Goal: Find contact information: Find contact information

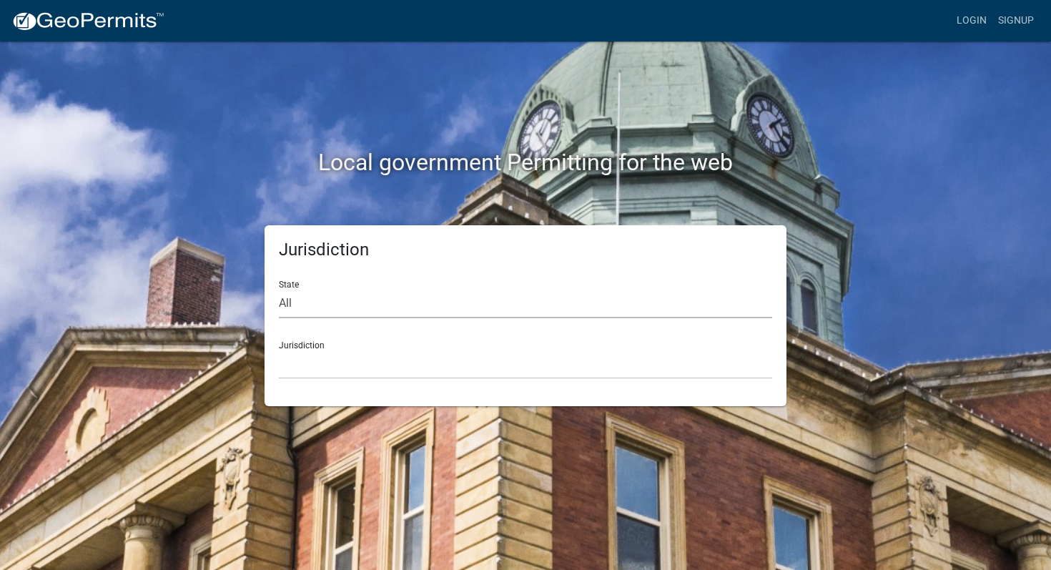
click at [350, 300] on select "All Colorado Georgia Indiana Iowa Kansas Minnesota Ohio South Carolina Wisconsin" at bounding box center [525, 303] width 493 height 29
select select "Indiana"
click at [279, 289] on select "All Colorado Georgia Indiana Iowa Kansas Minnesota Ohio South Carolina Wisconsin" at bounding box center [525, 303] width 493 height 29
click at [375, 363] on select "City of Charlestown, Indiana City of Jeffersonville, Indiana City of Logansport…" at bounding box center [525, 364] width 493 height 29
click at [505, 360] on select "City of Charlestown, Indiana City of Jeffersonville, Indiana City of Logansport…" at bounding box center [525, 364] width 493 height 29
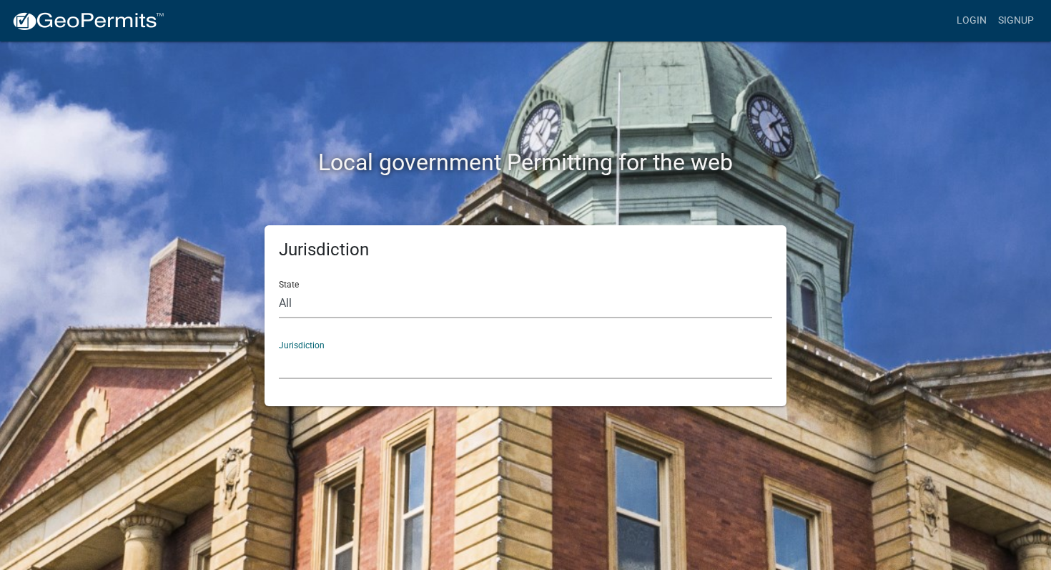
click at [542, 307] on select "All Colorado Georgia Indiana Iowa Kansas Minnesota Ohio South Carolina Wisconsin" at bounding box center [525, 303] width 493 height 29
click at [279, 289] on select "All Colorado Georgia Indiana Iowa Kansas Minnesota Ohio South Carolina Wisconsin" at bounding box center [525, 303] width 493 height 29
click at [527, 357] on select "City of Charlestown, Indiana City of Jeffersonville, Indiana City of Logansport…" at bounding box center [525, 364] width 493 height 29
click at [443, 0] on html "Internet Explorer does NOT work with GeoPermits. Get a new browser for more sec…" at bounding box center [525, 285] width 1051 height 570
click at [566, 348] on div "Jurisdiction City of Charlestown, Indiana City of Jeffersonville, Indiana City …" at bounding box center [525, 354] width 493 height 49
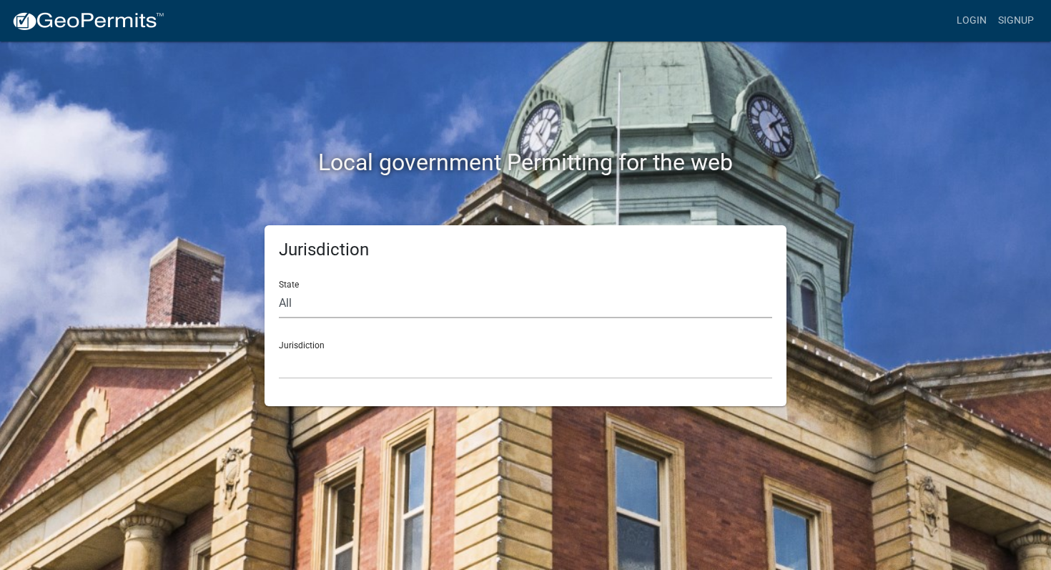
click at [573, 299] on select "All Colorado Georgia Indiana Iowa Kansas Minnesota Ohio South Carolina Wisconsin" at bounding box center [525, 303] width 493 height 29
click at [279, 289] on select "All Colorado Georgia Indiana Iowa Kansas Minnesota Ohio South Carolina Wisconsin" at bounding box center [525, 303] width 493 height 29
click at [584, 362] on select "City of Charlestown, Indiana City of Jeffersonville, Indiana City of Logansport…" at bounding box center [525, 364] width 493 height 29
click at [616, 338] on div "Jurisdiction Custer County, Colorado Carroll County, Georgia Cook County, Georg…" at bounding box center [525, 354] width 493 height 49
click at [628, 355] on select "Custer County, Colorado Carroll County, Georgia Cook County, Georgia Crawford C…" at bounding box center [525, 364] width 493 height 29
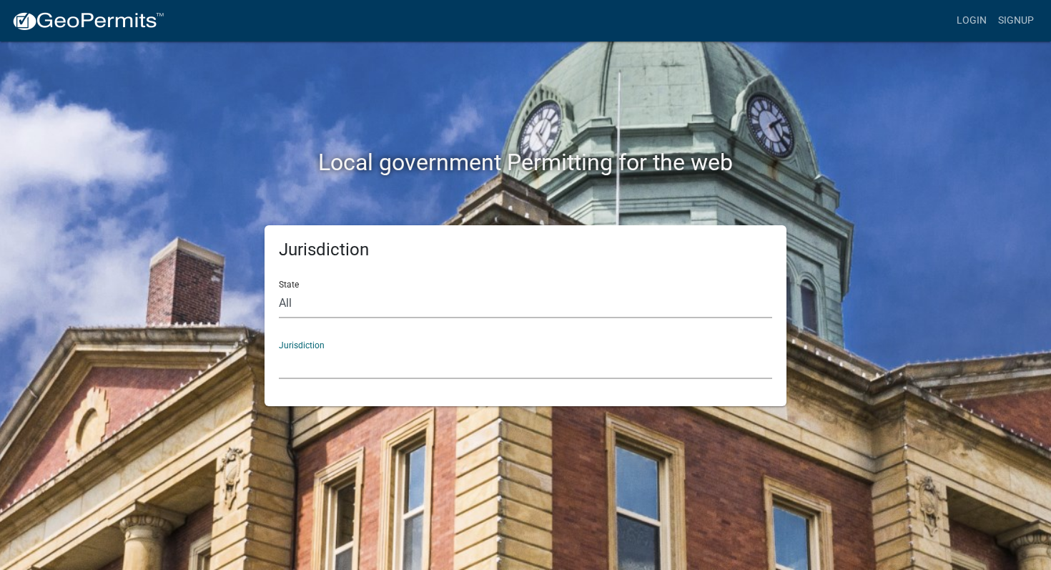
click at [635, 297] on select "All Colorado Georgia Indiana Iowa Kansas Minnesota Ohio South Carolina Wisconsin" at bounding box center [525, 303] width 493 height 29
select select "Indiana"
click at [279, 289] on select "All Colorado Georgia Indiana Iowa Kansas Minnesota Ohio South Carolina Wisconsin" at bounding box center [525, 303] width 493 height 29
click at [558, 357] on select "City of Charlestown, Indiana City of Jeffersonville, Indiana City of Logansport…" at bounding box center [525, 364] width 493 height 29
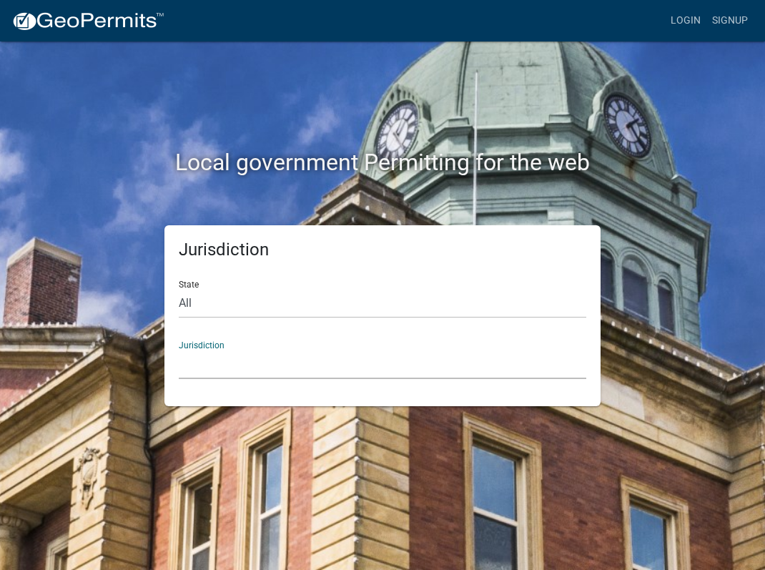
click at [440, 353] on select "City of Charlestown, Indiana City of Jeffersonville, Indiana City of Logansport…" at bounding box center [383, 364] width 408 height 29
click at [463, 0] on html "Internet Explorer does NOT work with GeoPermits. Get a new browser for more sec…" at bounding box center [382, 285] width 765 height 570
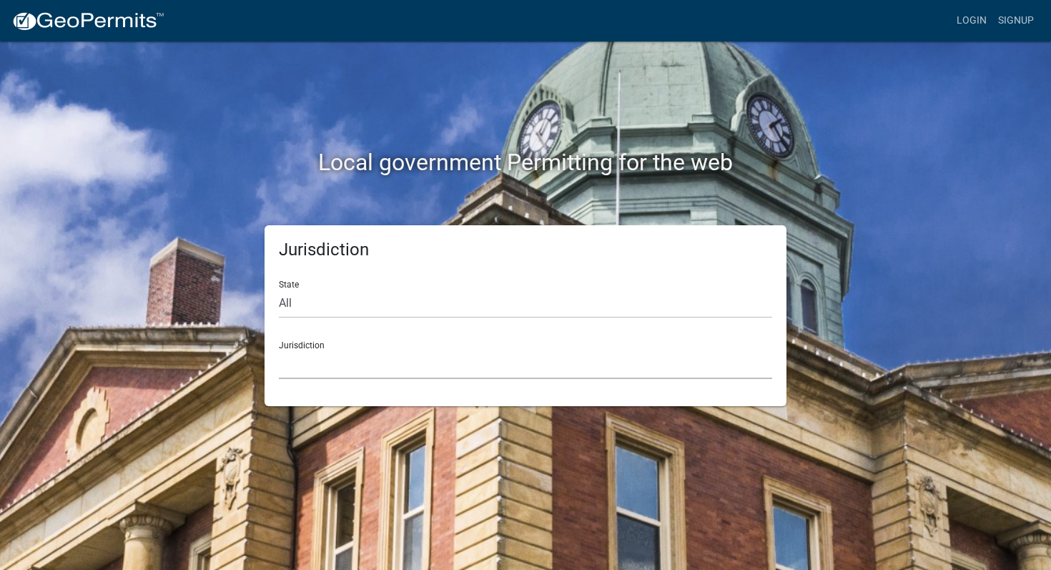
click at [453, 362] on select "City of Charlestown, Indiana City of Jeffersonville, Indiana City of Logansport…" at bounding box center [525, 364] width 493 height 29
click at [609, 360] on select "City of Charlestown, Indiana City of Jeffersonville, Indiana City of Logansport…" at bounding box center [525, 364] width 493 height 29
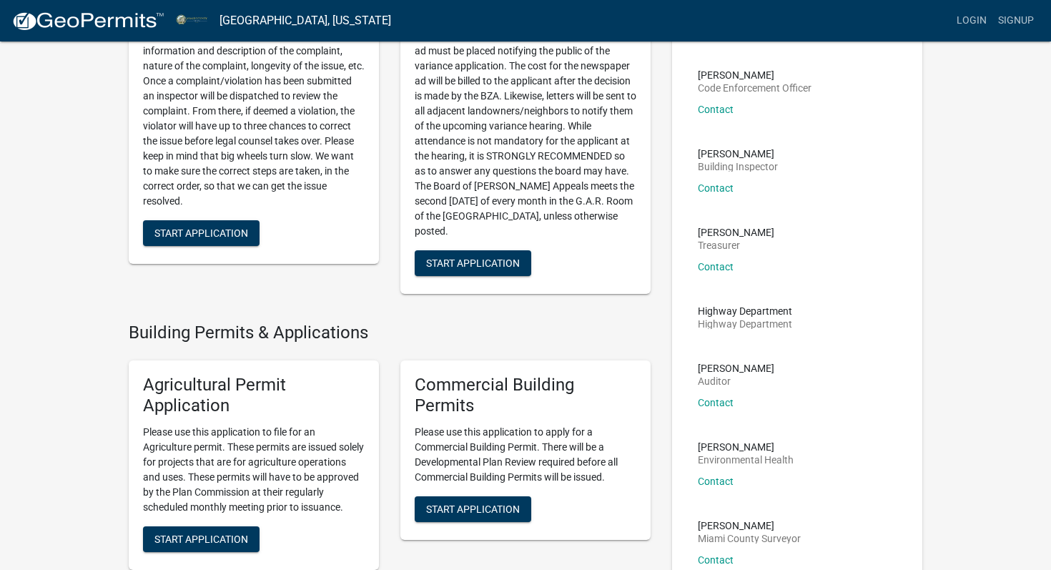
scroll to position [175, 0]
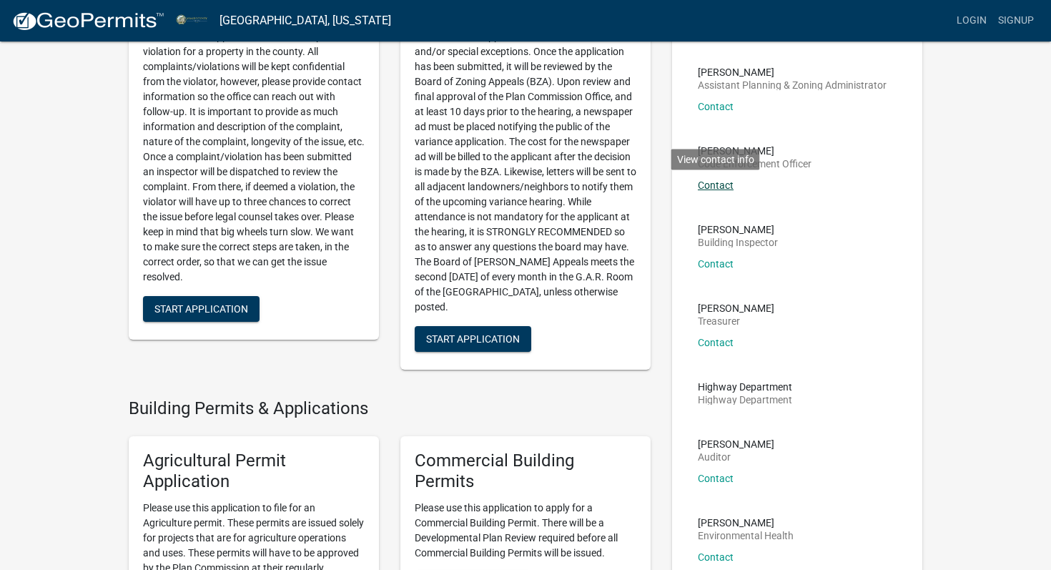
click at [719, 185] on link "Contact" at bounding box center [716, 184] width 36 height 11
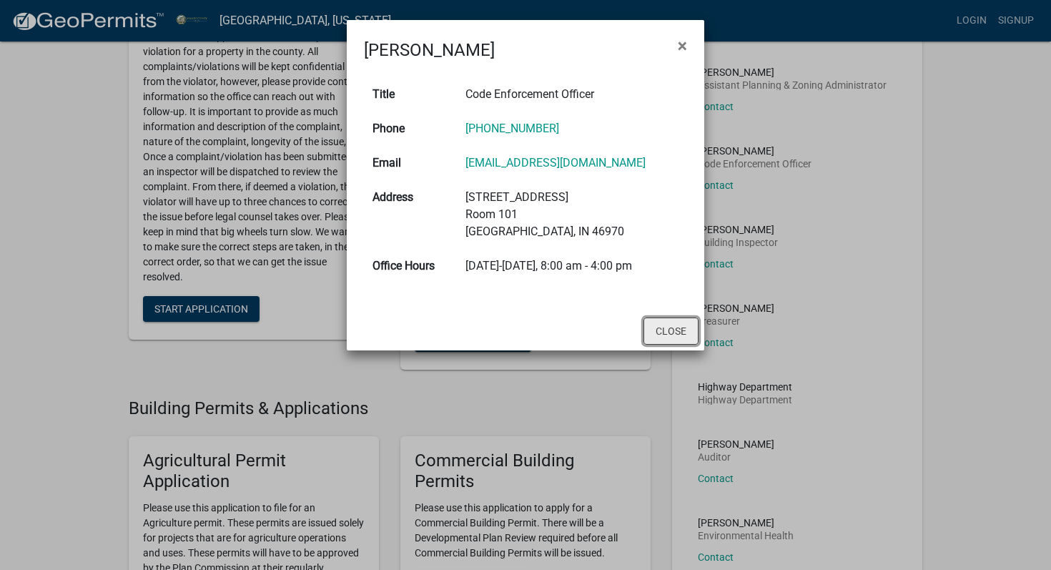
click at [669, 336] on button "Close" at bounding box center [670, 330] width 55 height 27
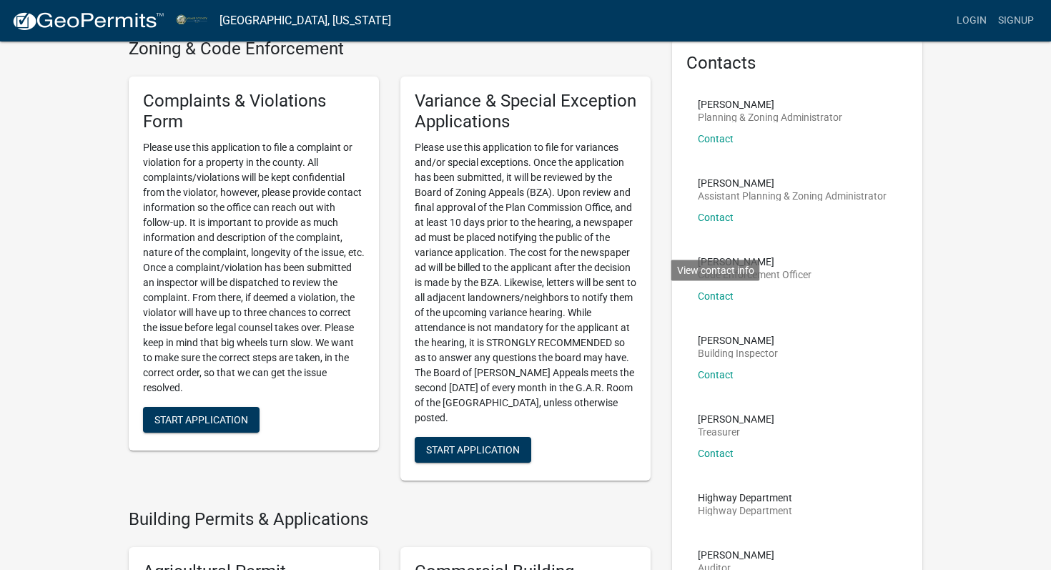
scroll to position [0, 0]
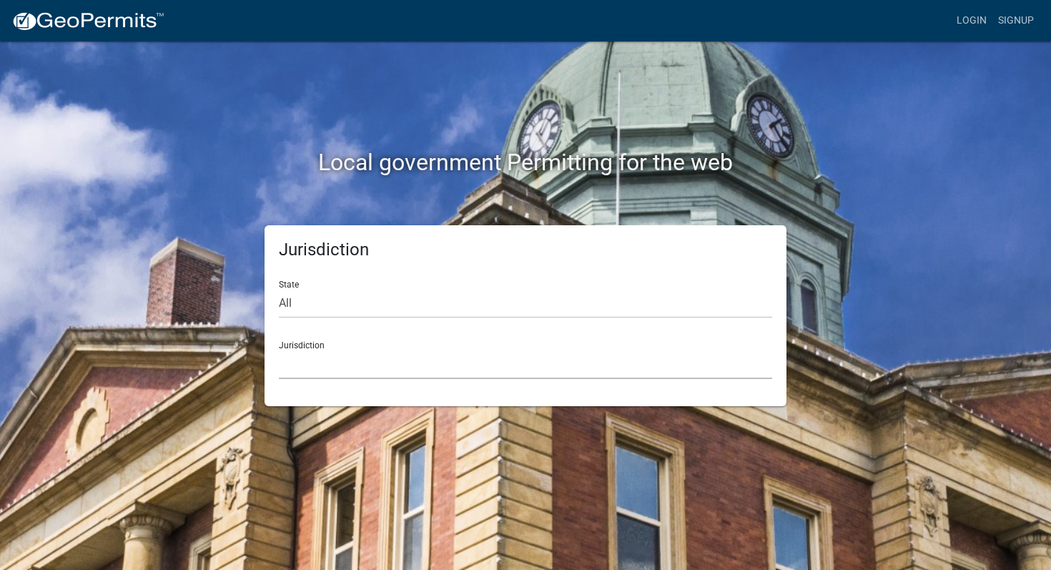
click at [441, 357] on select "Custer County, Colorado Carroll County, Georgia Cook County, Georgia Crawford C…" at bounding box center [525, 364] width 493 height 29
click at [468, 361] on select "Custer County, Colorado Carroll County, Georgia Cook County, Georgia Crawford C…" at bounding box center [525, 364] width 493 height 29
click at [639, 347] on div "Jurisdiction Custer County, Colorado Carroll County, Georgia Cook County, Georg…" at bounding box center [525, 354] width 493 height 49
click at [639, 355] on select "Custer County, Colorado Carroll County, Georgia Cook County, Georgia Crawford C…" at bounding box center [525, 364] width 493 height 29
click at [510, 345] on div "Jurisdiction Custer County, Colorado Carroll County, Georgia Cook County, Georg…" at bounding box center [525, 354] width 493 height 49
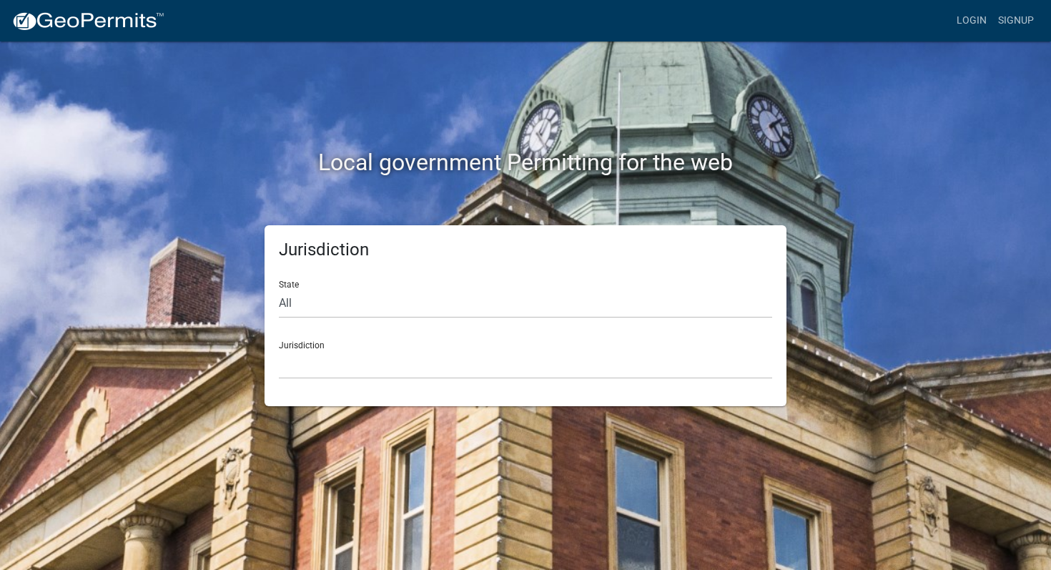
click at [513, 382] on div "Jurisdiction State All Colorado Georgia Indiana Iowa Kansas Minnesota Ohio Sout…" at bounding box center [526, 315] width 522 height 181
click at [513, 367] on select "Custer County, Colorado Carroll County, Georgia Cook County, Georgia Crawford C…" at bounding box center [525, 364] width 493 height 29
click at [510, 360] on select "Custer County, Colorado Carroll County, Georgia Cook County, Georgia Crawford C…" at bounding box center [525, 364] width 493 height 29
click at [408, 364] on select "Custer County, Colorado Carroll County, Georgia Cook County, Georgia Crawford C…" at bounding box center [525, 364] width 493 height 29
click at [337, 360] on select "Custer County, Colorado Carroll County, Georgia Cook County, Georgia Crawford C…" at bounding box center [525, 364] width 493 height 29
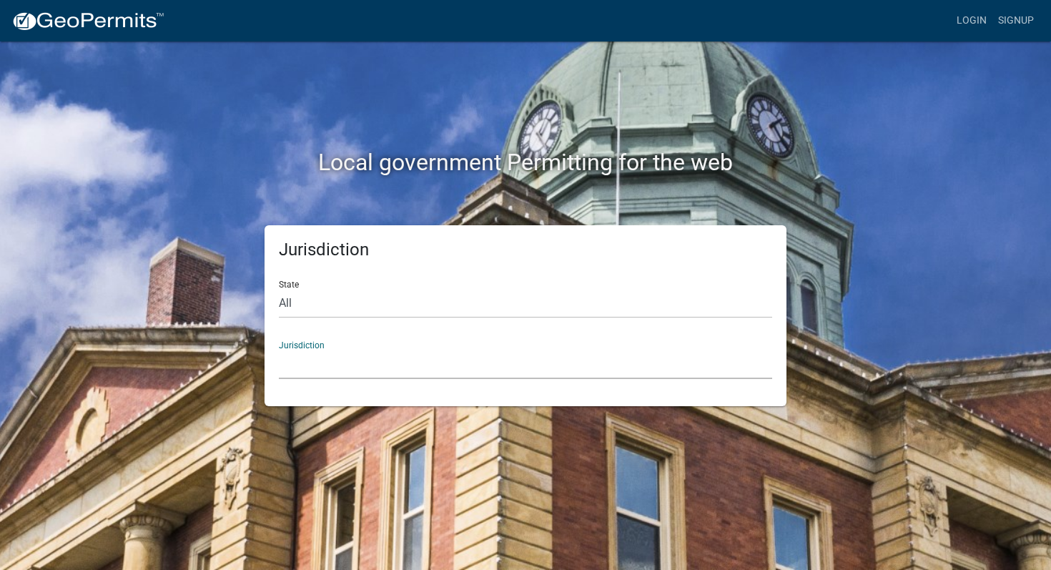
click at [358, 374] on select "Custer County, Colorado Carroll County, Georgia Cook County, Georgia Crawford C…" at bounding box center [525, 364] width 493 height 29
click at [460, 350] on select "Custer County, Colorado Carroll County, Georgia Cook County, Georgia Crawford C…" at bounding box center [525, 364] width 493 height 29
click at [486, 367] on select "Custer County, Colorado Carroll County, Georgia Cook County, Georgia Crawford C…" at bounding box center [525, 364] width 493 height 29
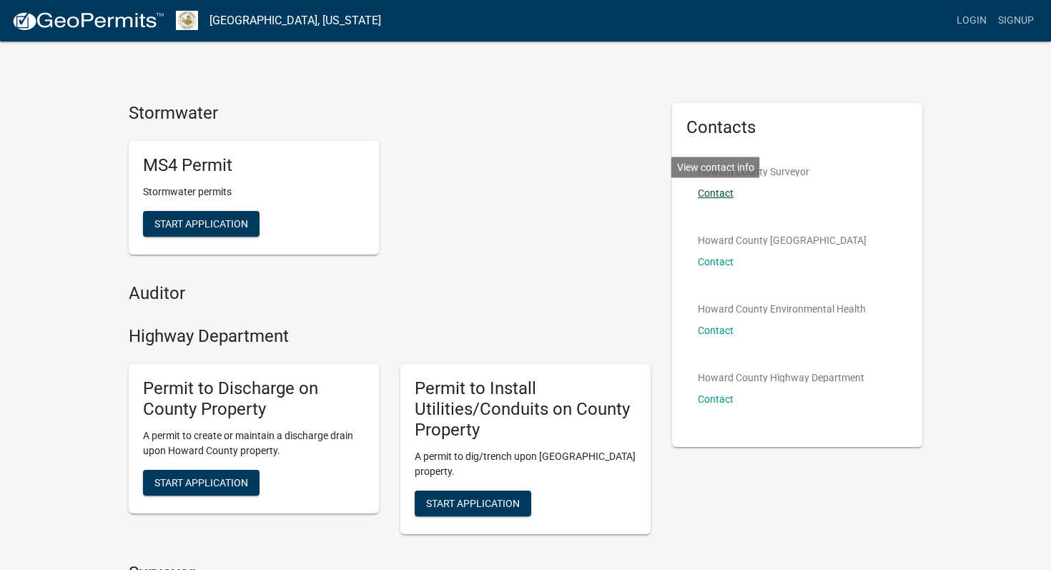
click at [711, 194] on link "Contact" at bounding box center [716, 192] width 36 height 11
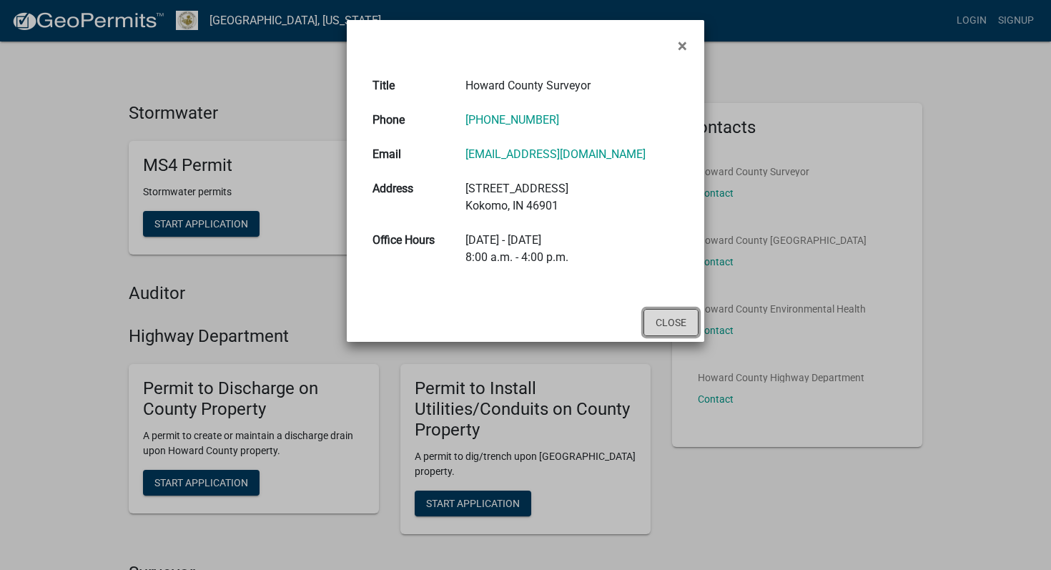
click at [679, 325] on button "Close" at bounding box center [670, 322] width 55 height 27
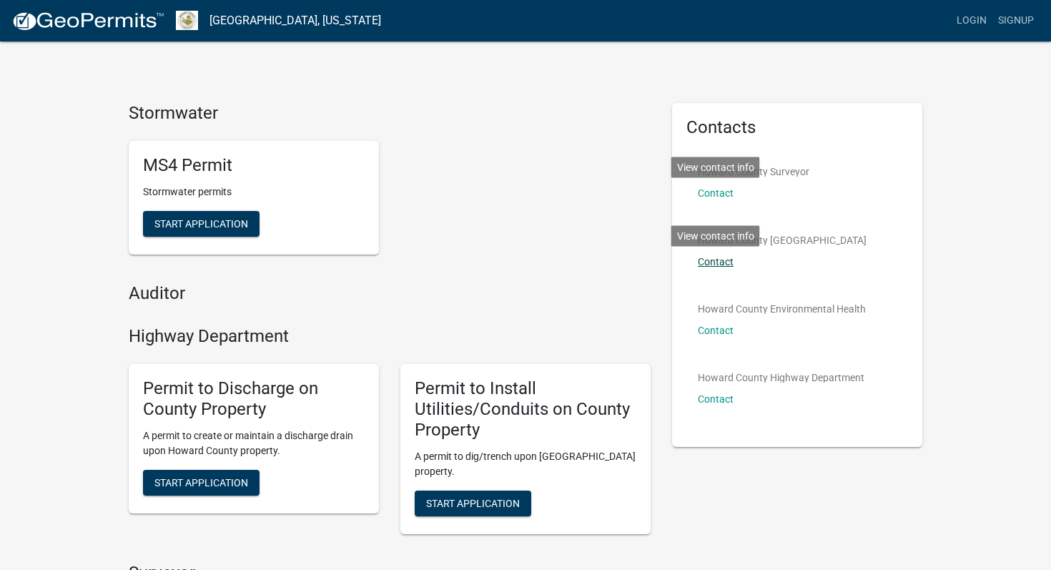
click at [720, 263] on link "Contact" at bounding box center [716, 261] width 36 height 11
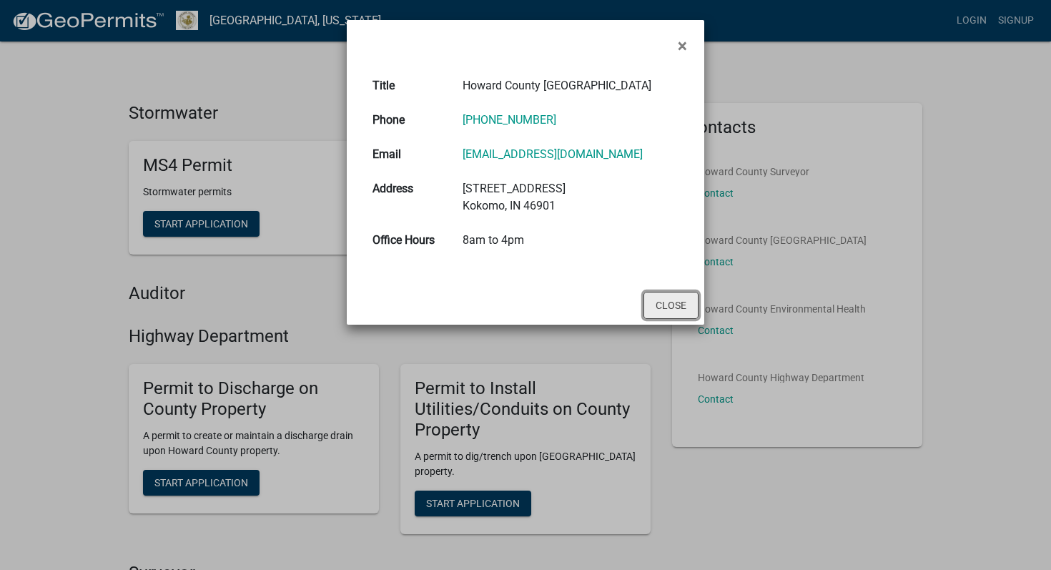
click at [657, 295] on button "Close" at bounding box center [670, 305] width 55 height 27
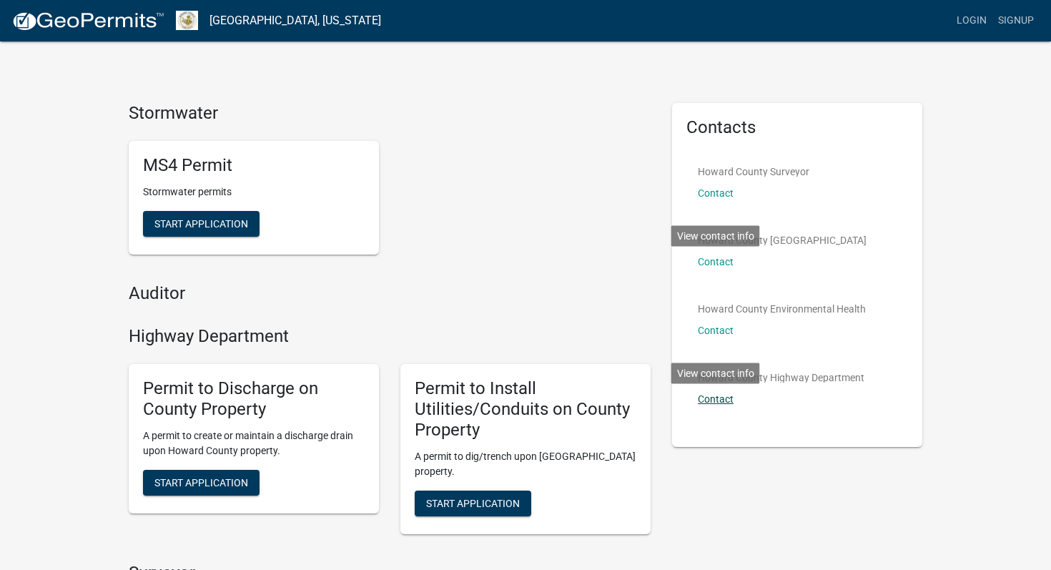
click at [718, 401] on link "Contact" at bounding box center [716, 398] width 36 height 11
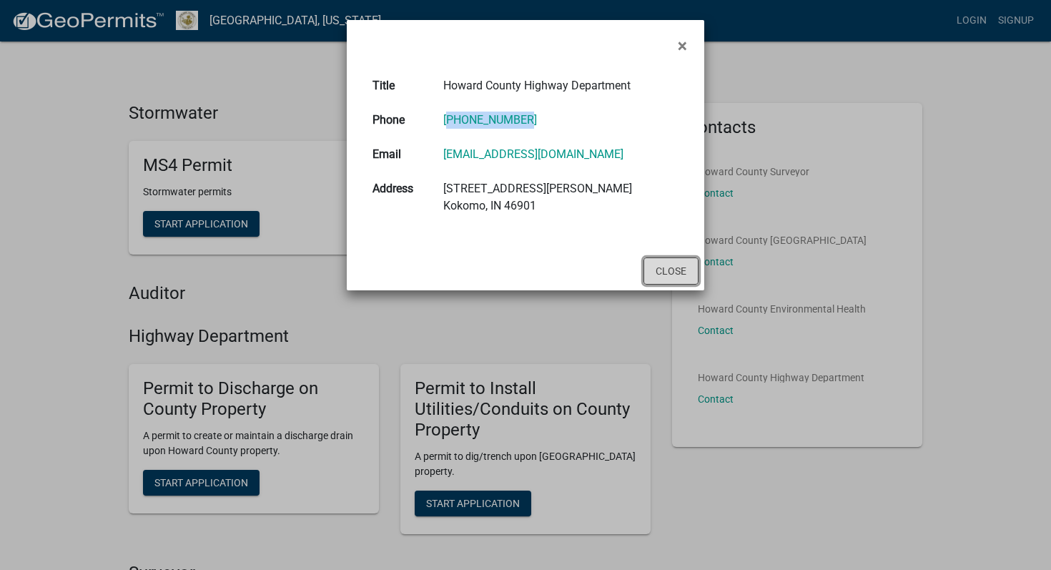
click at [674, 272] on button "Close" at bounding box center [670, 270] width 55 height 27
